Goal: Task Accomplishment & Management: Complete application form

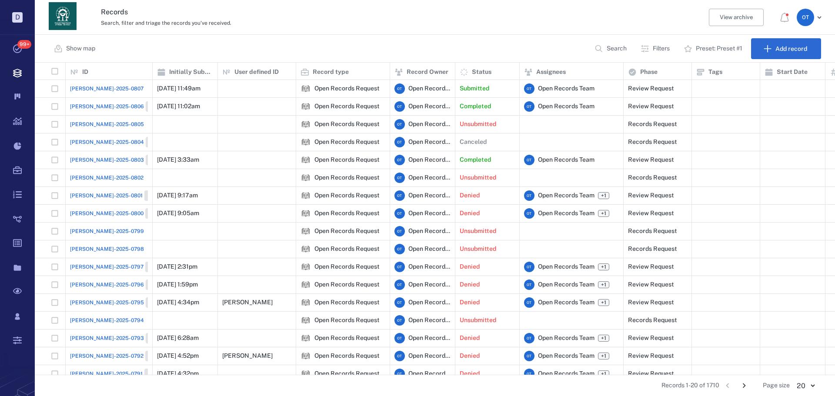
click at [77, 89] on span "[PERSON_NAME]-2025-0807" at bounding box center [107, 89] width 74 height 8
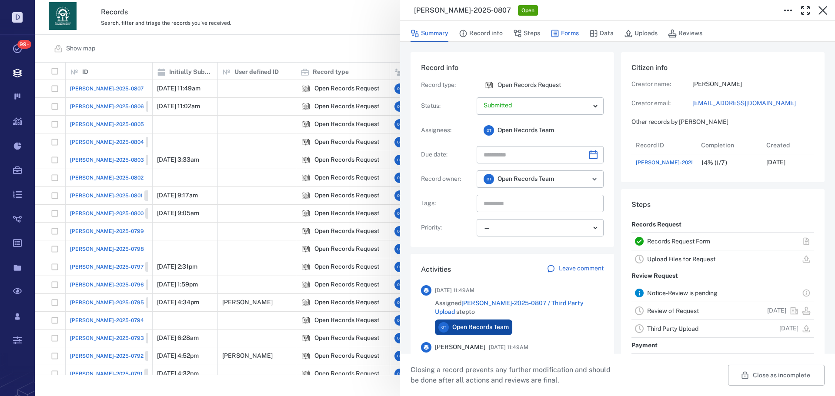
scroll to position [35, 173]
click at [567, 32] on button "Forms" at bounding box center [565, 33] width 28 height 17
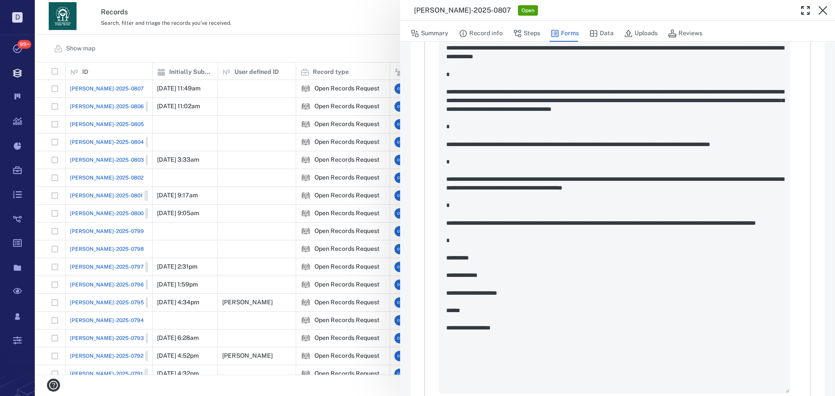
scroll to position [470, 0]
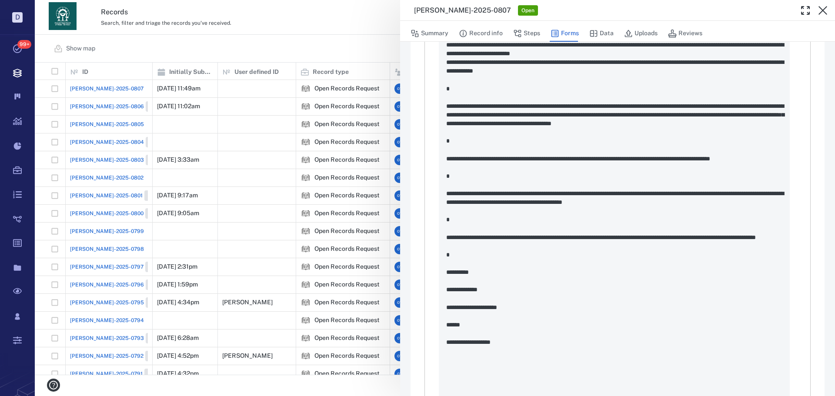
drag, startPoint x: 575, startPoint y: 181, endPoint x: 459, endPoint y: 167, distance: 116.6
click at [456, 164] on div "Description of Request   * *" at bounding box center [618, 196] width 358 height 423
drag, startPoint x: 467, startPoint y: 173, endPoint x: 495, endPoint y: 183, distance: 29.7
click at [470, 174] on div "Description of Request   * *" at bounding box center [618, 196] width 358 height 423
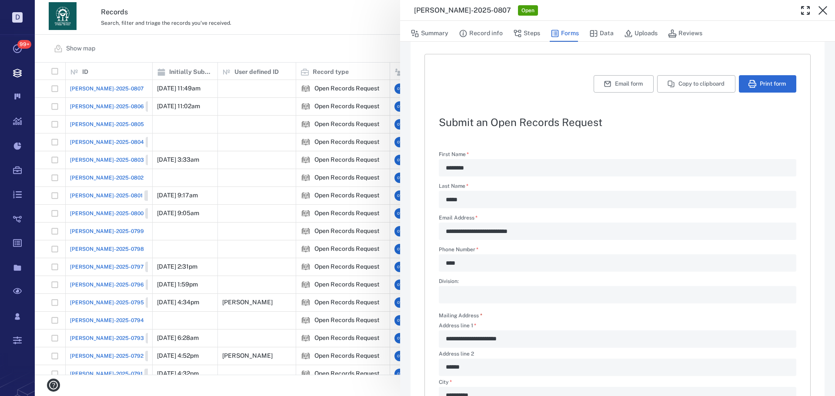
scroll to position [0, 0]
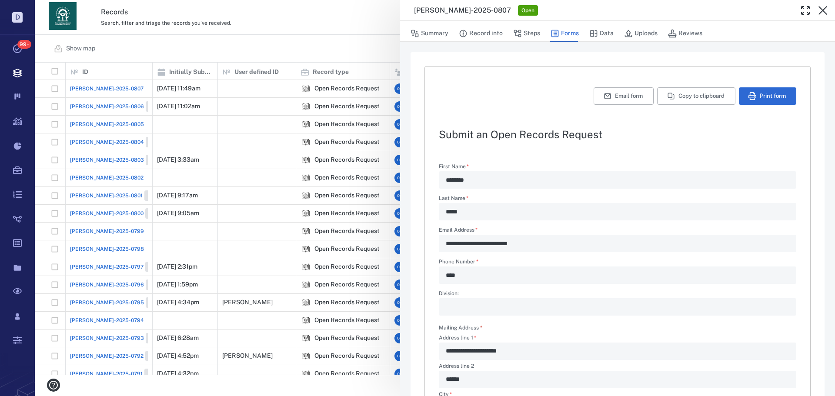
click at [519, 32] on icon "button" at bounding box center [517, 33] width 9 height 9
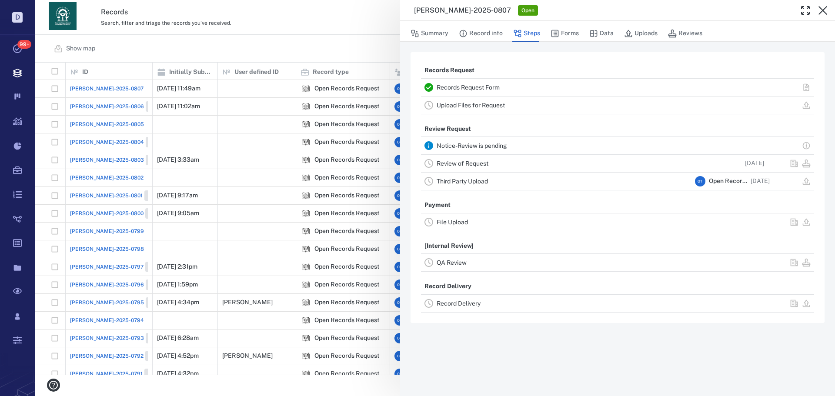
click at [469, 163] on link "Review of Request" at bounding box center [463, 163] width 52 height 7
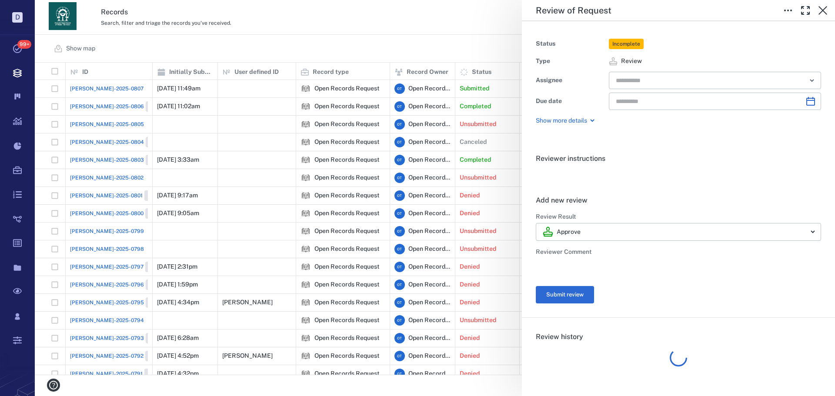
type input "**********"
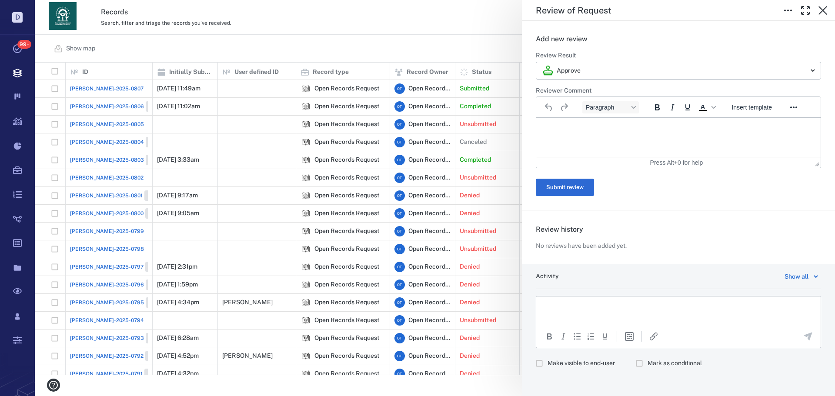
scroll to position [165, 0]
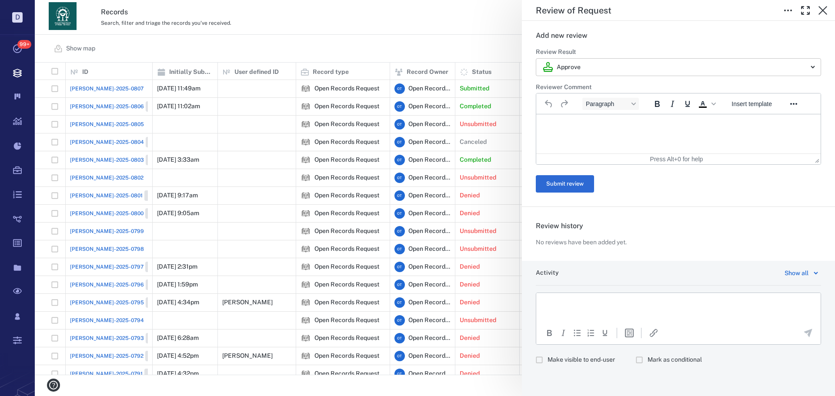
click at [602, 72] on body "D Tasks 99+ Records Boards Dashboard Reports Record types Guide steps Rules For…" at bounding box center [417, 198] width 835 height 396
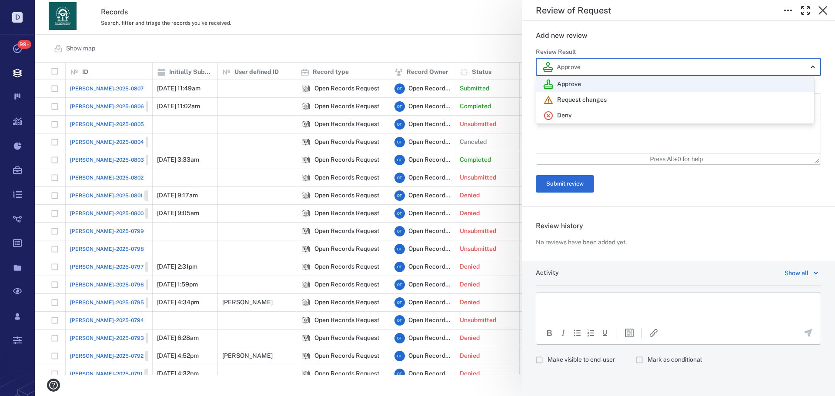
click at [580, 120] on div "Deny" at bounding box center [675, 116] width 264 height 10
type input "******"
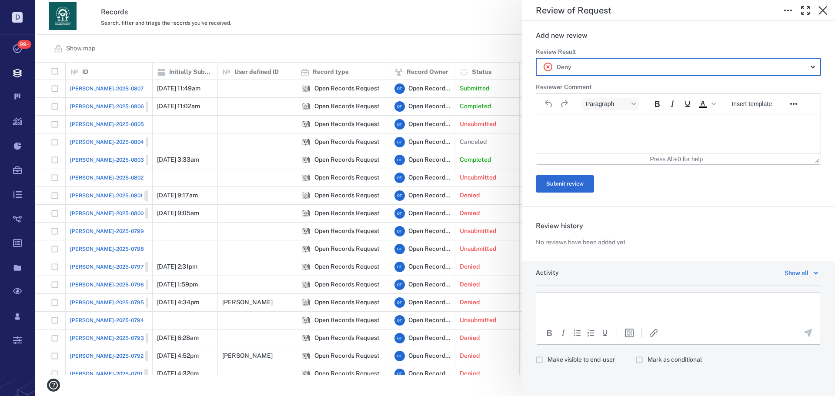
click at [580, 130] on div "Approve Request changes Deny" at bounding box center [417, 198] width 835 height 396
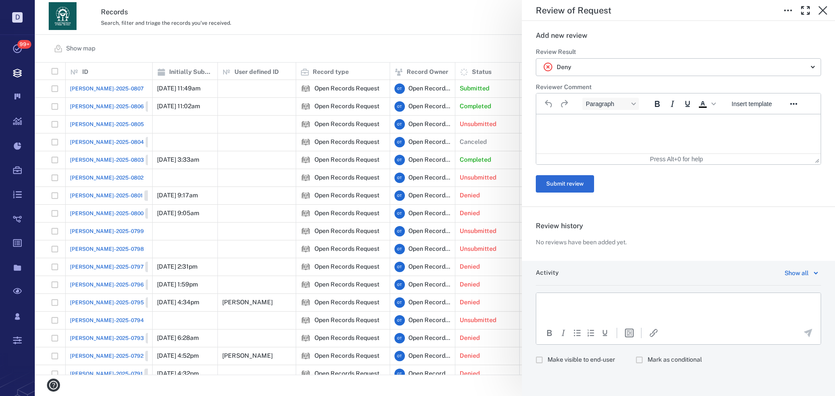
click at [598, 130] on html at bounding box center [678, 125] width 285 height 22
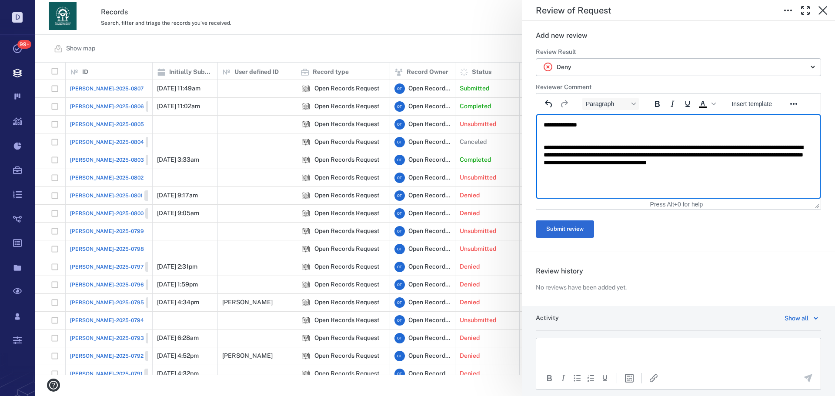
click at [566, 239] on div "Add new review ****** Review Result Deny ****** ​ Reviewer Comment Paragraph To…" at bounding box center [678, 140] width 285 height 221
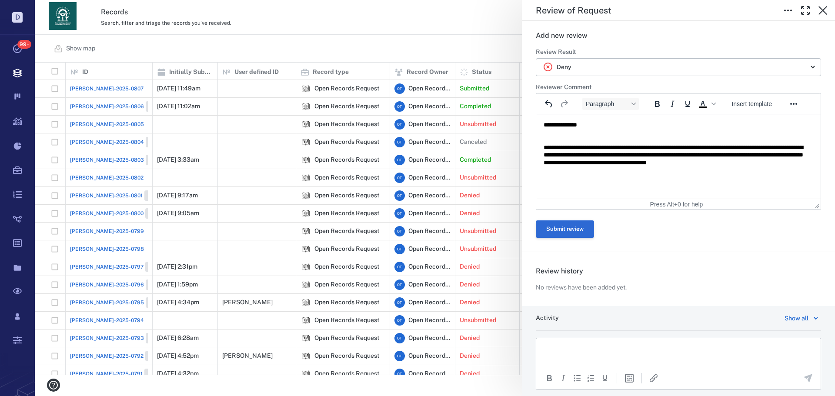
click at [565, 226] on button "Submit review" at bounding box center [565, 229] width 58 height 17
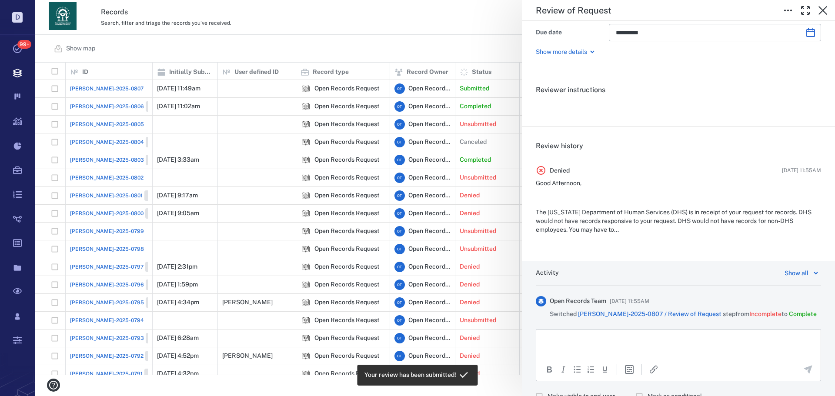
scroll to position [105, 0]
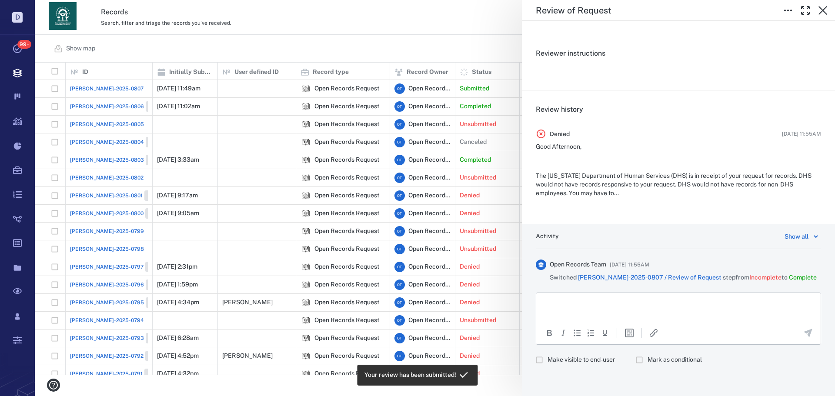
click at [330, 33] on div "**********" at bounding box center [435, 198] width 801 height 396
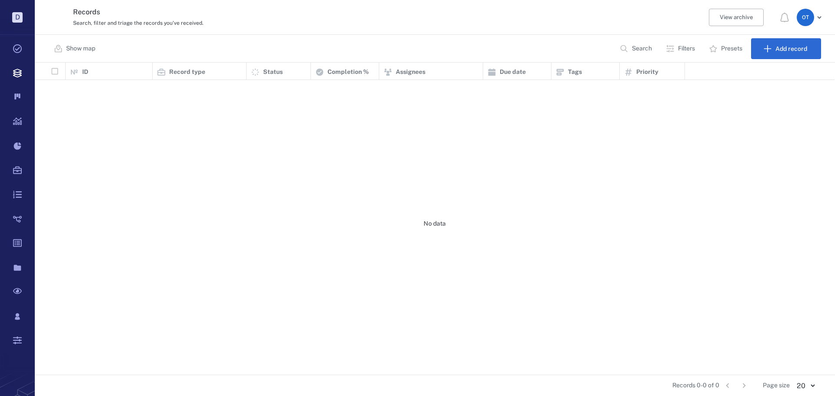
click at [354, 47] on div "Show map Search Filters Presets Add record" at bounding box center [435, 49] width 801 height 28
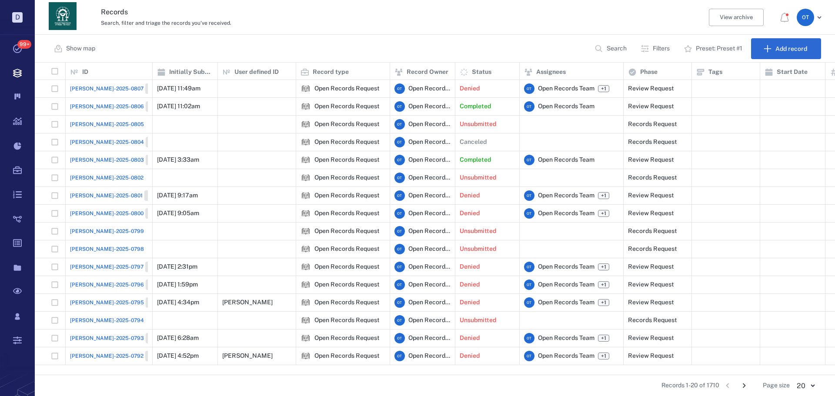
click at [368, 42] on div "Show map Search Filters Preset: Preset #1 Add record" at bounding box center [435, 49] width 801 height 28
